Goal: Information Seeking & Learning: Learn about a topic

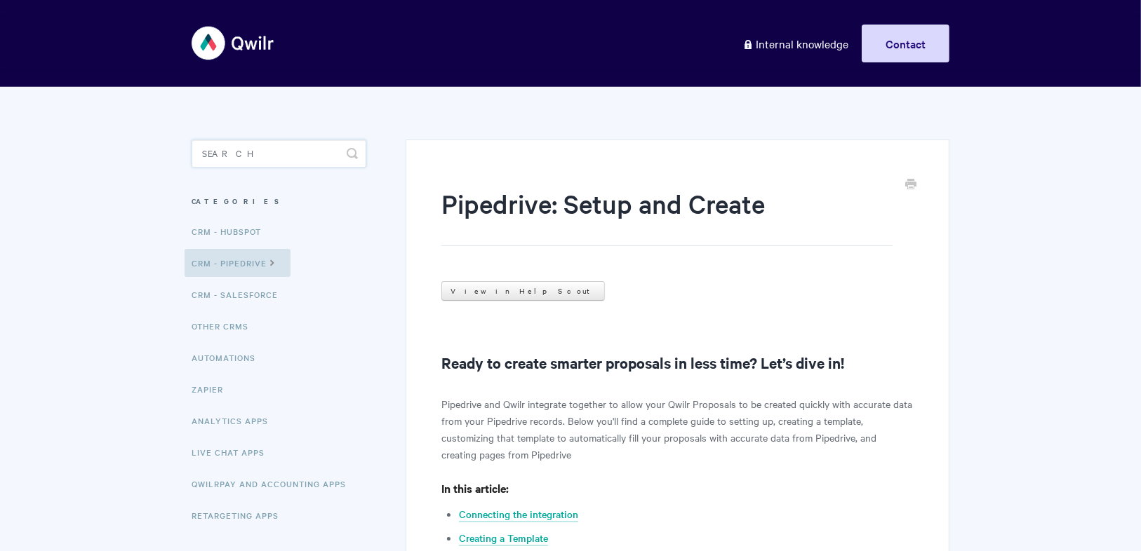
click at [221, 158] on input "Search" at bounding box center [279, 154] width 175 height 28
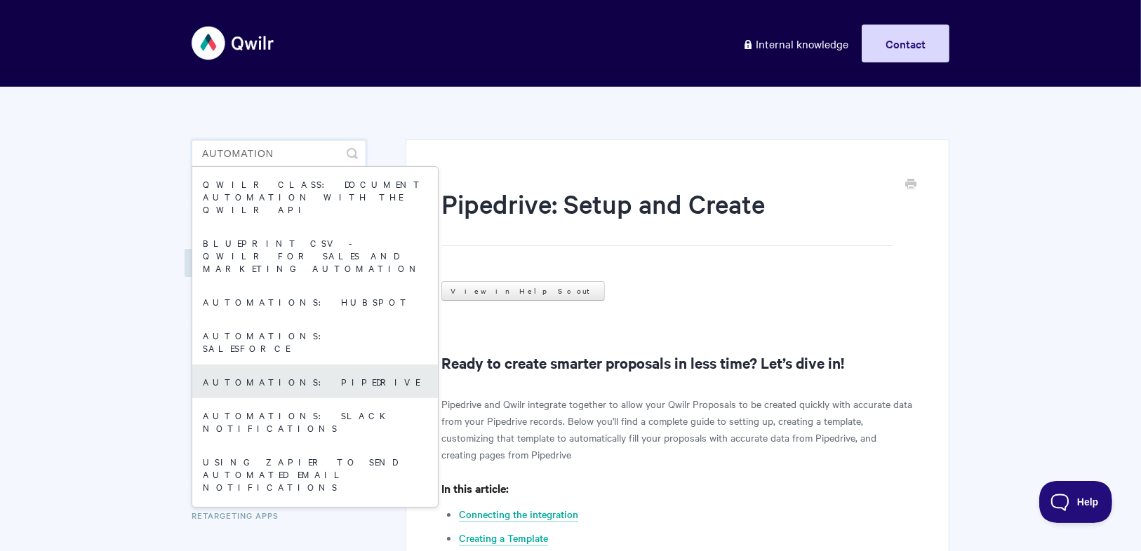
type input "automation"
click at [239, 365] on link "Automations: Pipedrive" at bounding box center [315, 382] width 246 height 34
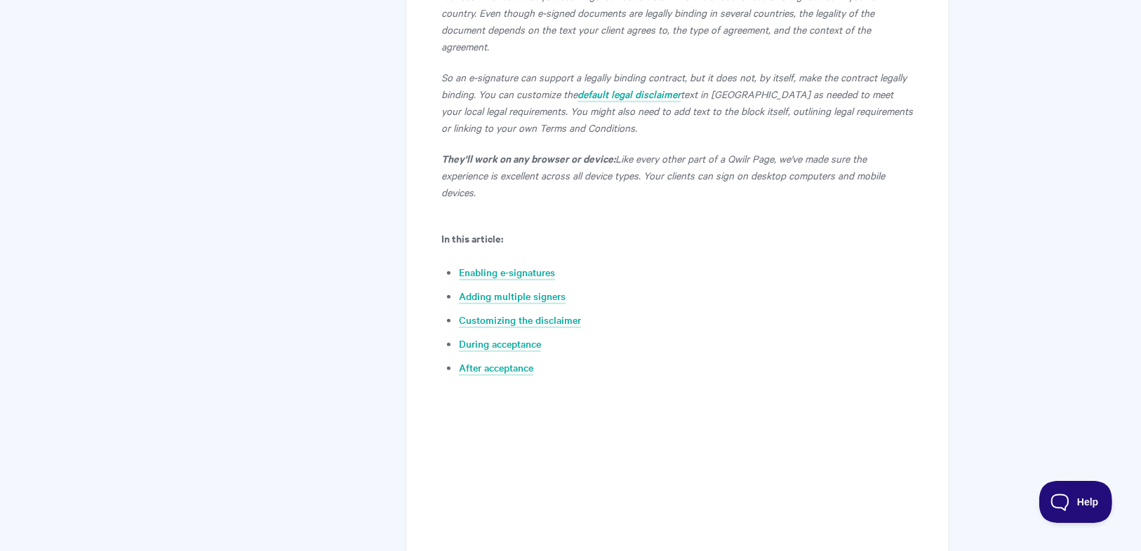
scroll to position [561, 0]
click at [563, 312] on link "Customizing the disclaimer" at bounding box center [520, 319] width 122 height 15
